Goal: Task Accomplishment & Management: Use online tool/utility

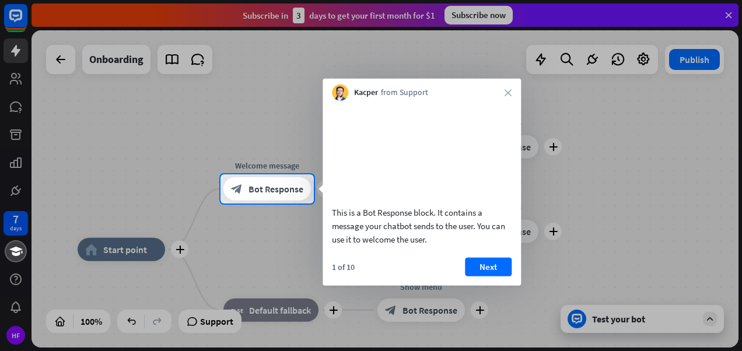
drag, startPoint x: 725, startPoint y: 0, endPoint x: 465, endPoint y: 55, distance: 265.4
click at [465, 55] on div at bounding box center [371, 87] width 742 height 175
click at [484, 276] on button "Next" at bounding box center [488, 266] width 47 height 19
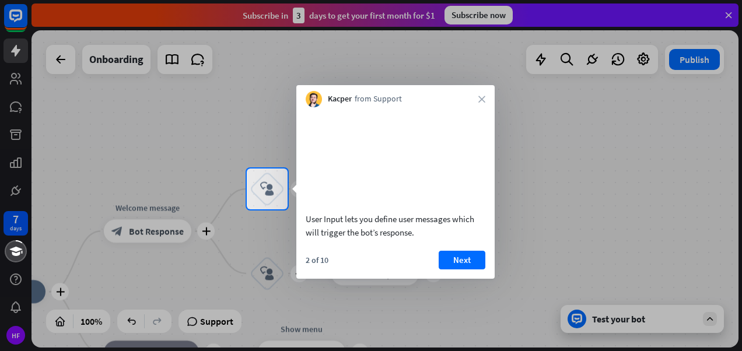
click at [484, 103] on div "Kacper from Support close" at bounding box center [395, 96] width 198 height 22
click at [483, 99] on icon "close" at bounding box center [482, 99] width 7 height 7
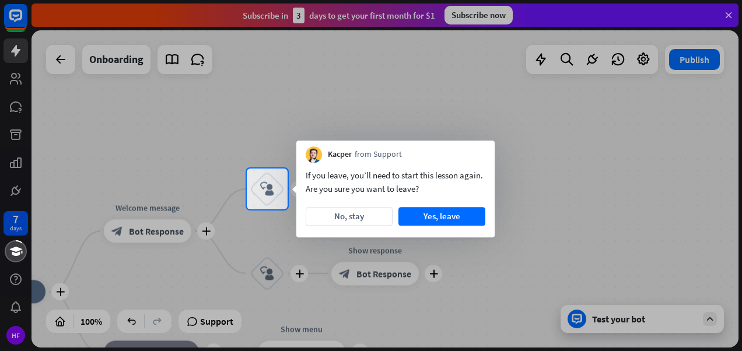
click at [423, 213] on button "Yes, leave" at bounding box center [442, 216] width 87 height 19
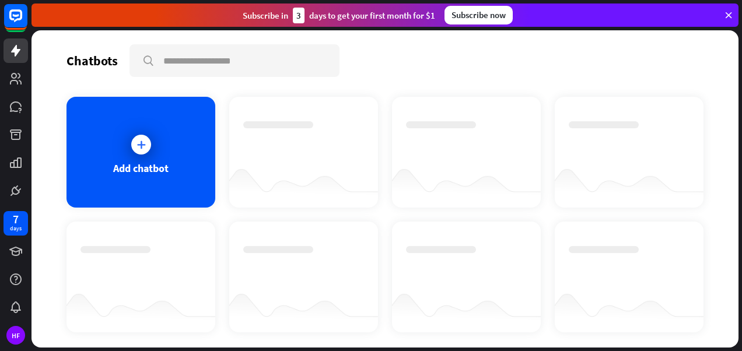
click at [163, 153] on div "Add chatbot" at bounding box center [141, 152] width 149 height 111
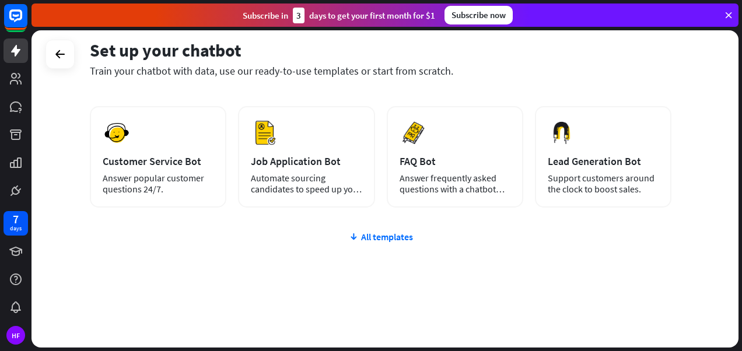
scroll to position [164, 0]
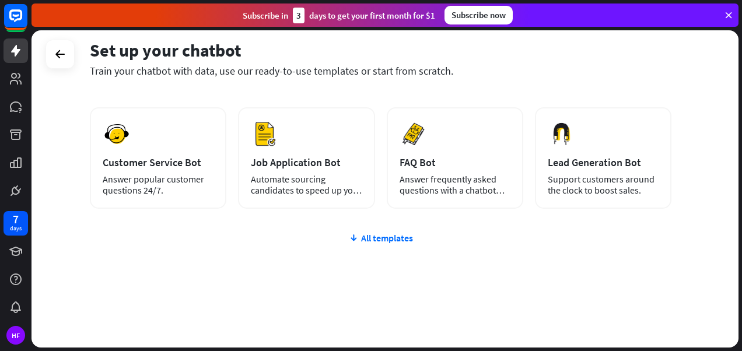
click at [364, 243] on div "All templates" at bounding box center [381, 238] width 582 height 12
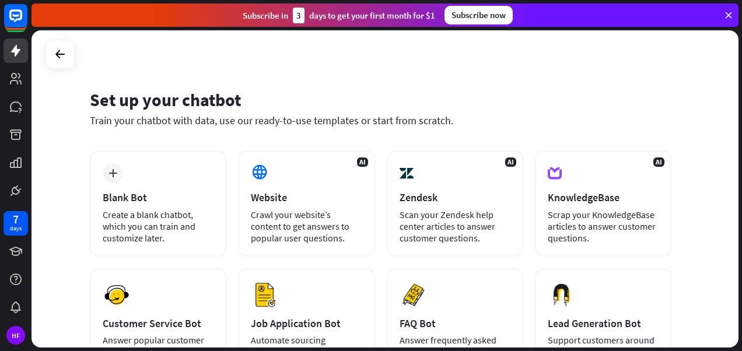
scroll to position [0, 0]
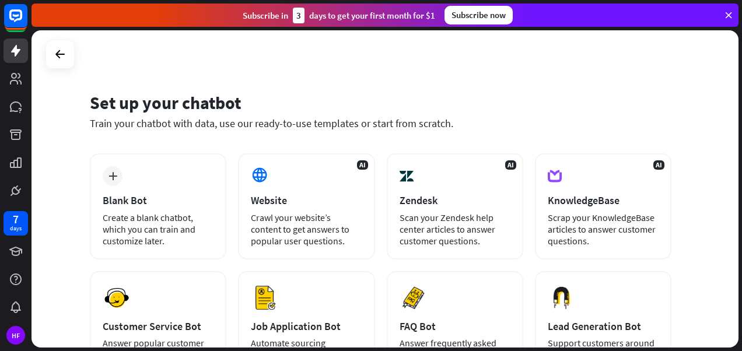
click at [190, 232] on div "Create a blank chatbot, which you can train and customize later." at bounding box center [158, 229] width 111 height 35
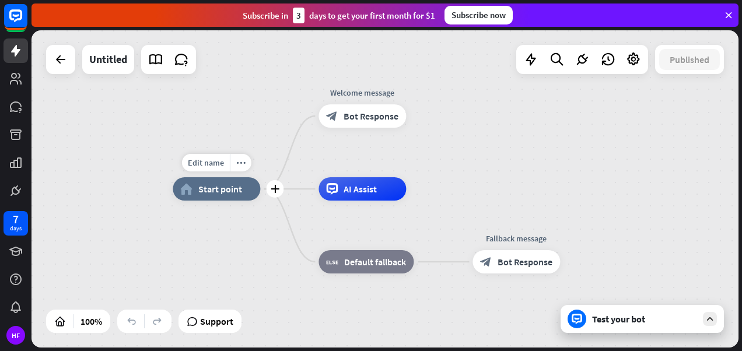
click at [208, 165] on span "Edit name" at bounding box center [206, 163] width 36 height 11
click at [16, 341] on div "HF" at bounding box center [15, 335] width 19 height 19
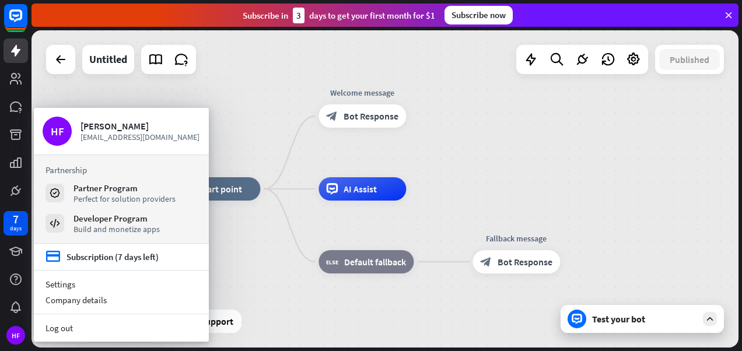
click at [97, 143] on div "[PERSON_NAME] [EMAIL_ADDRESS][DOMAIN_NAME]" at bounding box center [141, 131] width 120 height 29
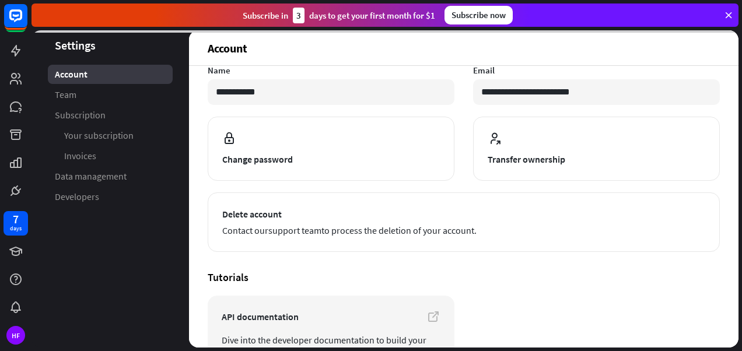
scroll to position [85, 0]
click at [448, 231] on span "Contact our support team to process the deletion of your account." at bounding box center [463, 231] width 483 height 14
click at [635, 75] on label "Email" at bounding box center [596, 70] width 247 height 11
click at [471, 224] on span "Contact our support team to process the deletion of your account." at bounding box center [463, 231] width 483 height 14
click at [322, 226] on link "support team" at bounding box center [294, 231] width 53 height 12
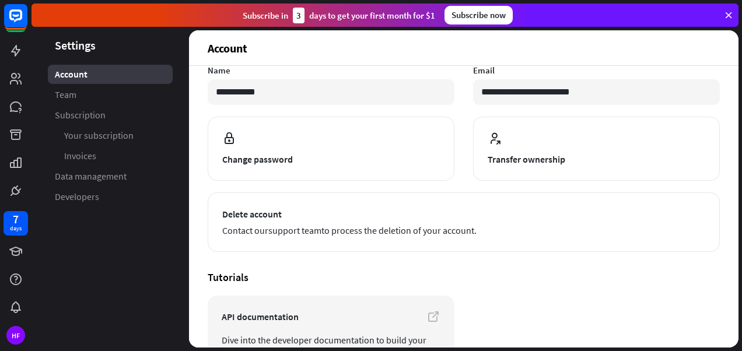
click at [577, 15] on div "Subscribe [DATE] to get your first month for $1 Subscribe now" at bounding box center [385, 15] width 707 height 23
